Goal: Transaction & Acquisition: Download file/media

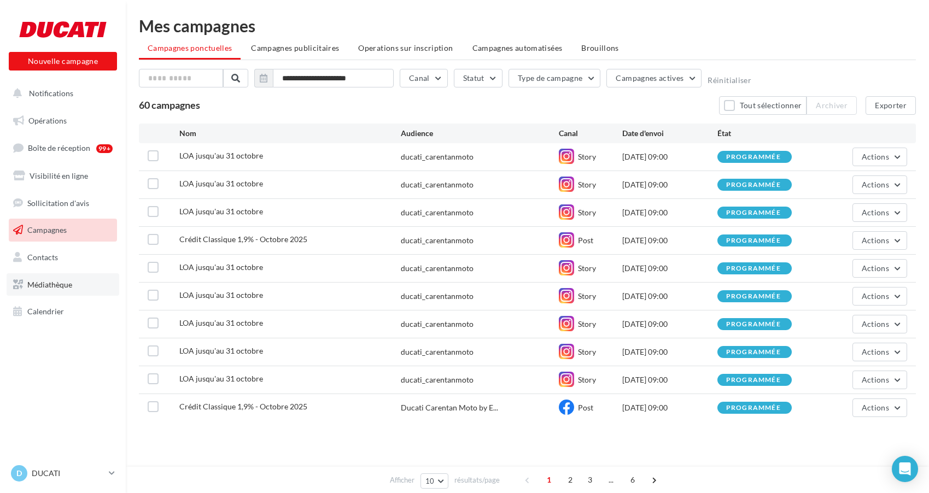
click at [46, 278] on link "Médiathèque" at bounding box center [63, 284] width 113 height 23
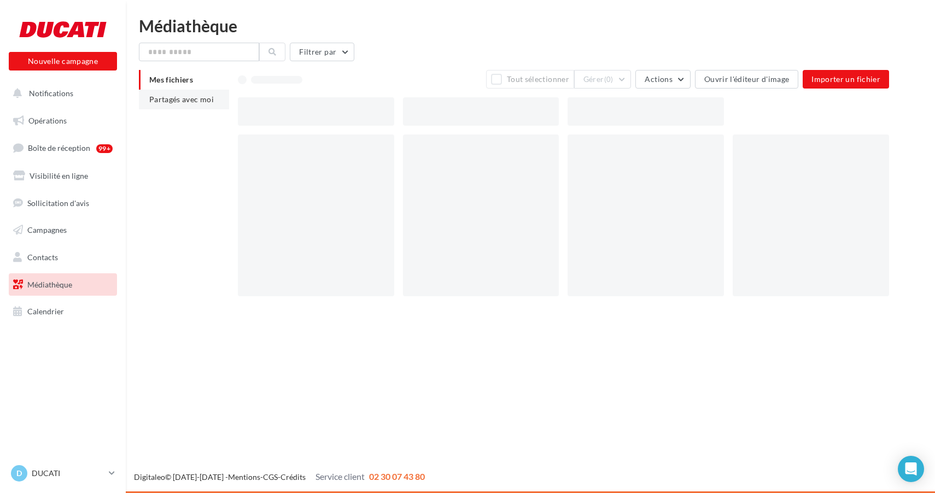
click at [180, 101] on span "Partagés avec moi" at bounding box center [181, 99] width 64 height 9
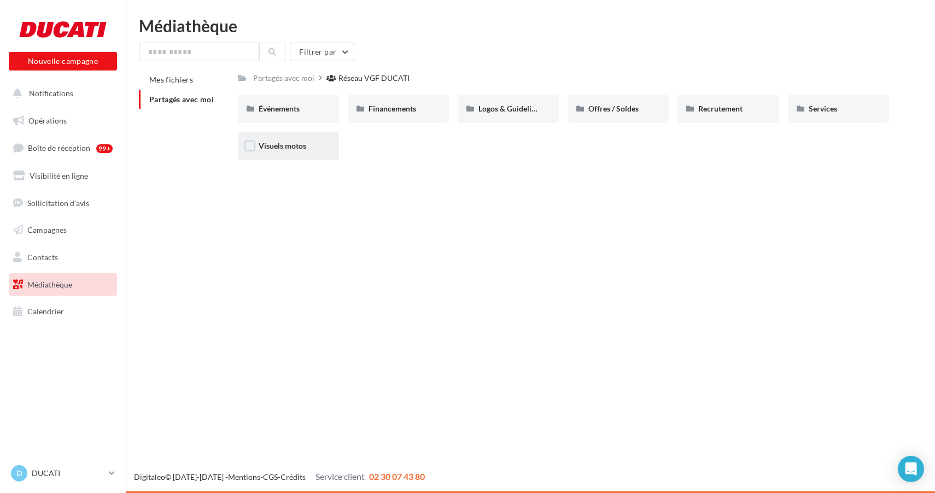
click at [319, 155] on div "Visuels motos" at bounding box center [288, 146] width 101 height 28
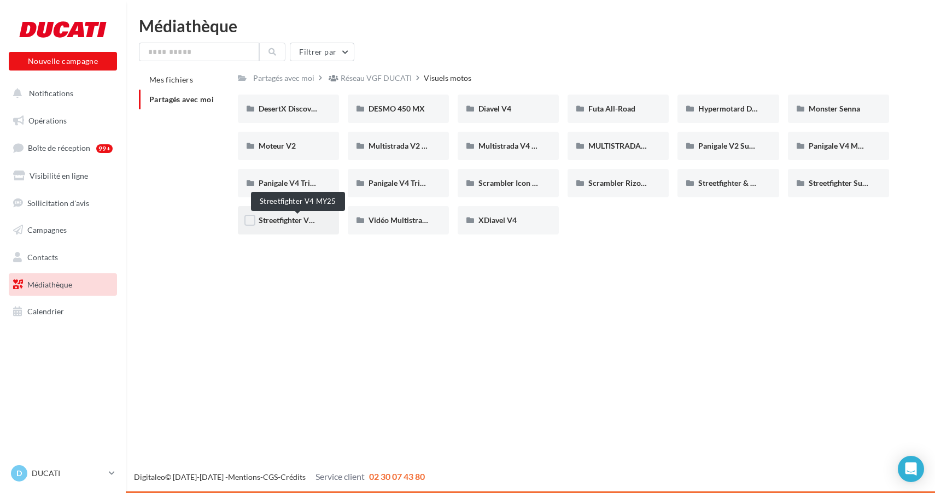
click at [301, 220] on span "Streetfighter V4 MY25" at bounding box center [297, 219] width 77 height 9
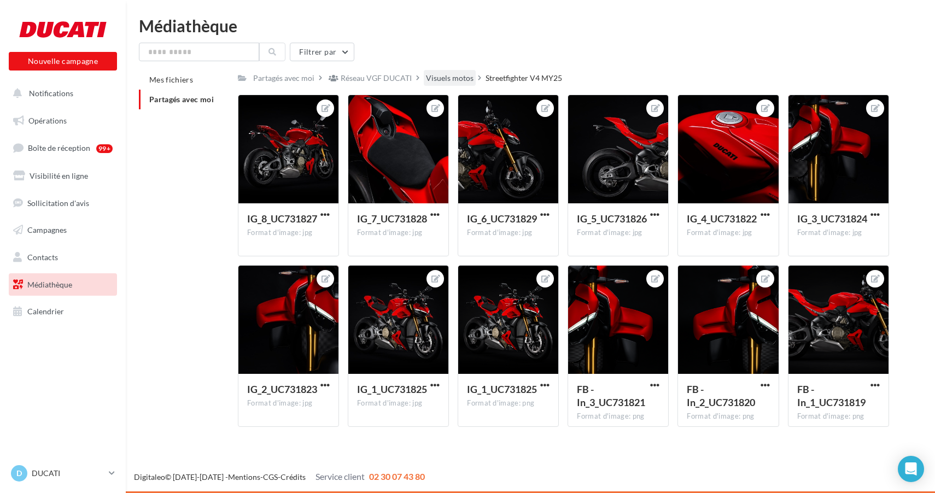
click at [448, 79] on div "Visuels motos" at bounding box center [450, 78] width 48 height 11
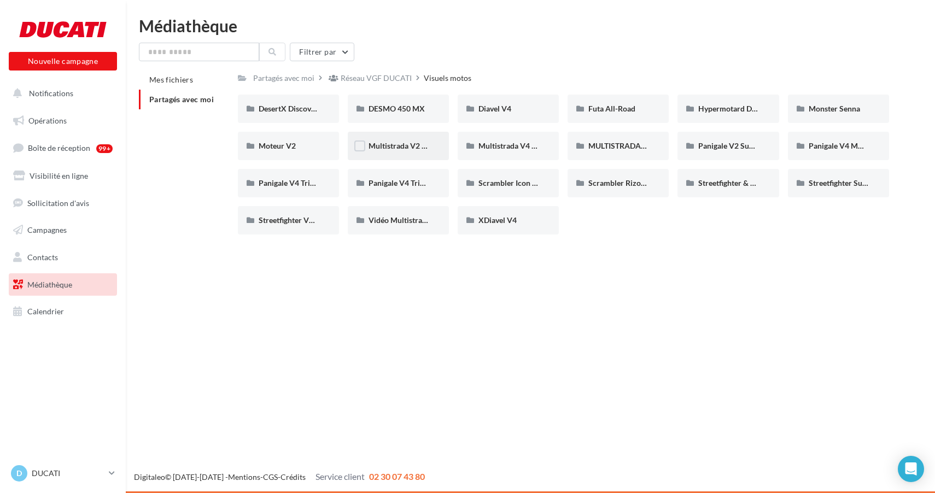
click at [374, 150] on span "Multistrada V2 MY25" at bounding box center [405, 145] width 74 height 9
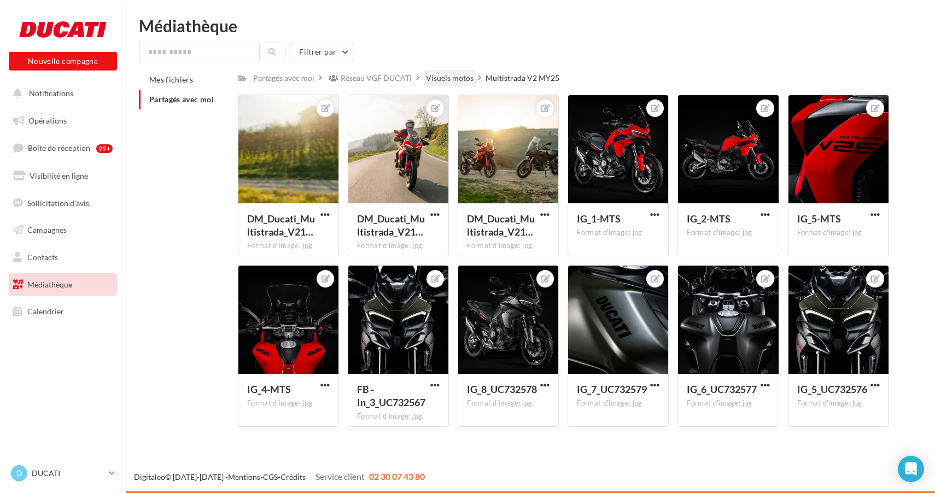
click at [443, 80] on div "Visuels motos" at bounding box center [450, 78] width 48 height 11
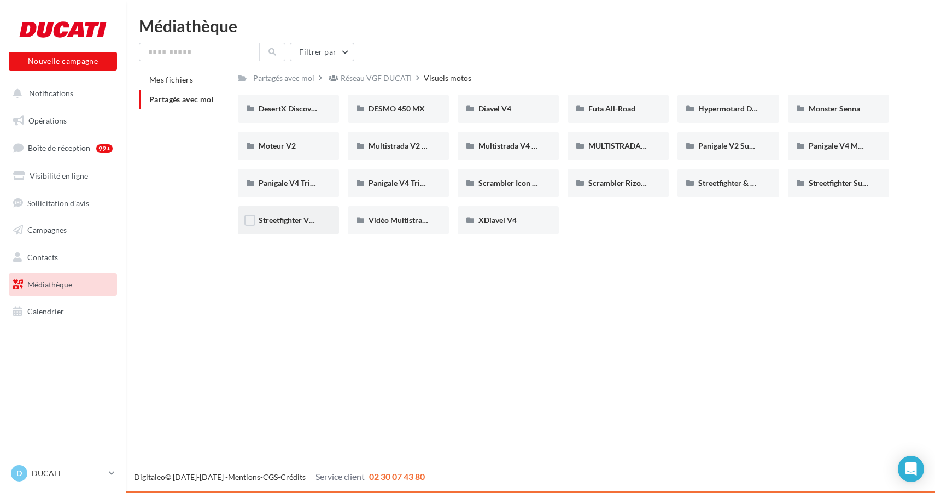
click at [298, 220] on span "Streetfighter V4 MY25" at bounding box center [297, 219] width 77 height 9
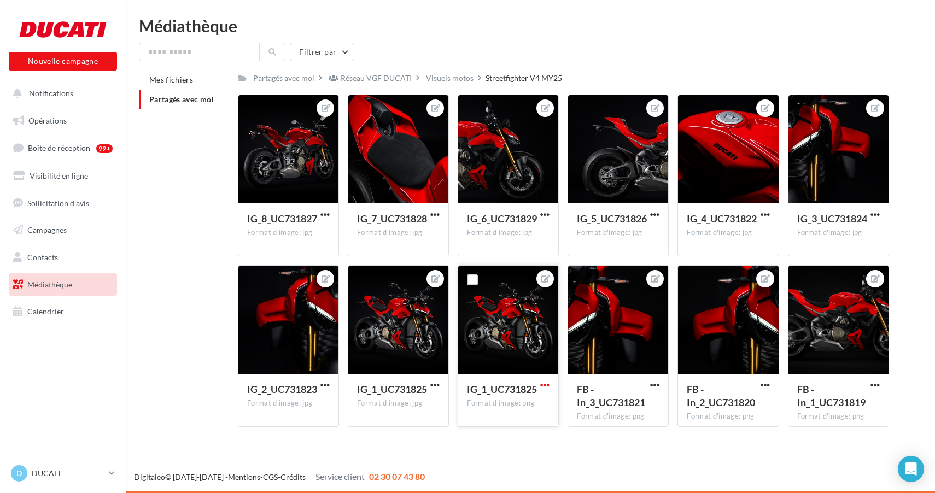
click at [547, 385] on span "button" at bounding box center [544, 384] width 9 height 9
click at [497, 436] on button "Télécharger" at bounding box center [493, 435] width 115 height 28
